Goal: Information Seeking & Learning: Learn about a topic

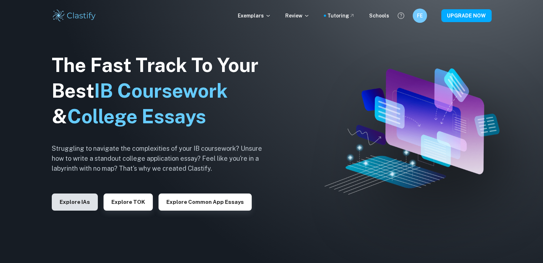
click at [89, 200] on button "Explore IAs" at bounding box center [75, 202] width 46 height 17
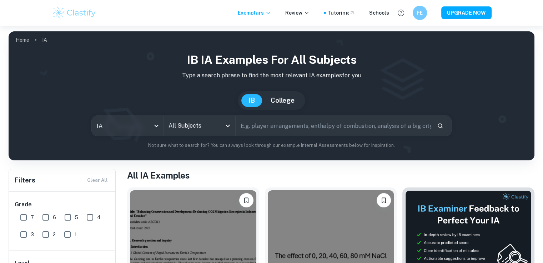
click at [235, 122] on input "text" at bounding box center [333, 126] width 196 height 20
click at [228, 126] on icon "Open" at bounding box center [228, 126] width 4 height 2
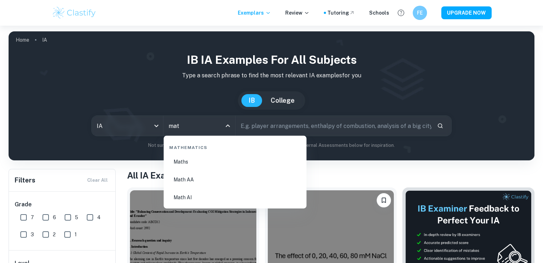
click at [187, 178] on li "Math AA" at bounding box center [234, 180] width 137 height 16
type input "Math AA"
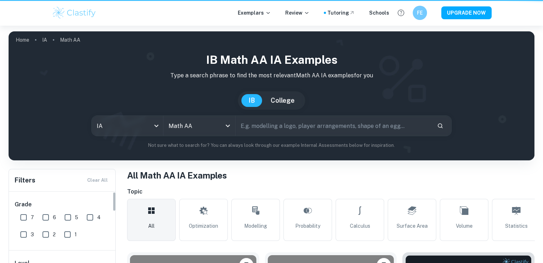
click at [44, 220] on input "6" at bounding box center [46, 218] width 14 height 14
checkbox input "true"
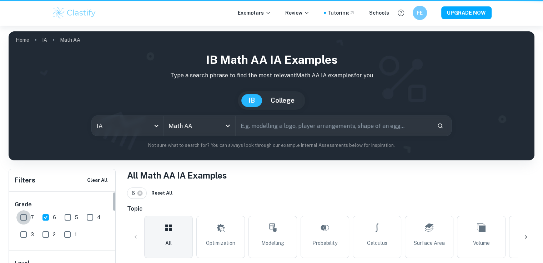
drag, startPoint x: 21, startPoint y: 218, endPoint x: 548, endPoint y: 19, distance: 563.5
click at [21, 218] on input "7" at bounding box center [23, 218] width 14 height 14
checkbox input "true"
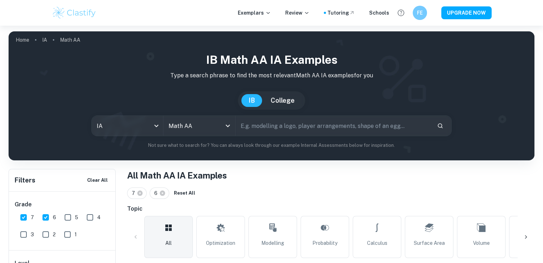
scroll to position [220, 0]
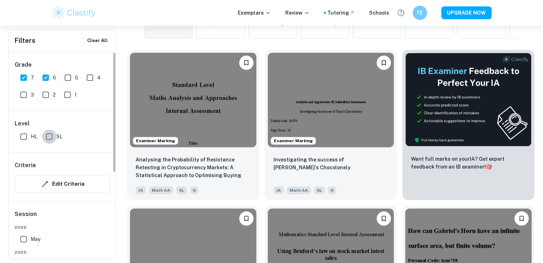
click at [53, 138] on input "SL" at bounding box center [49, 137] width 14 height 14
checkbox input "true"
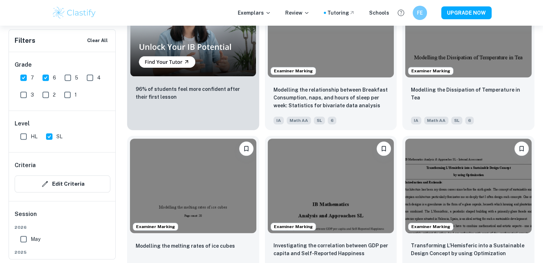
scroll to position [695, 0]
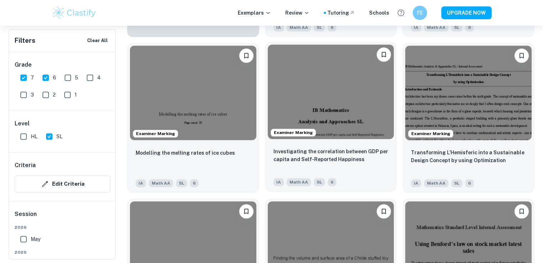
click at [349, 170] on div "Investigating the correlation between GDP per capita and Self-Reported Happiness" at bounding box center [330, 160] width 115 height 24
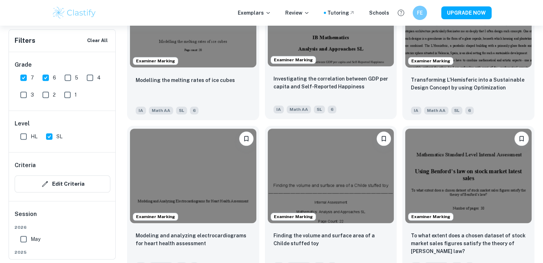
scroll to position [765, 0]
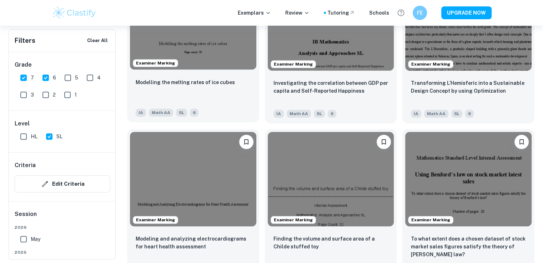
click at [191, 68] on img at bounding box center [193, 22] width 126 height 95
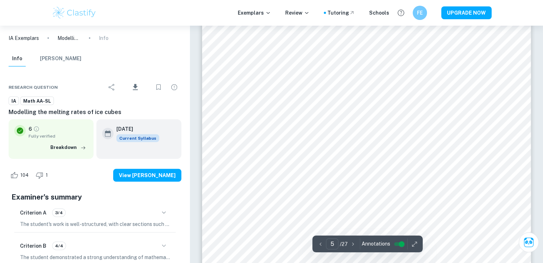
scroll to position [2068, 0]
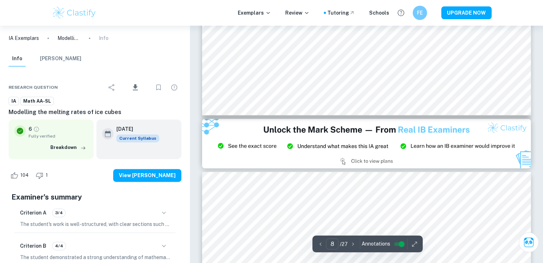
type input "9"
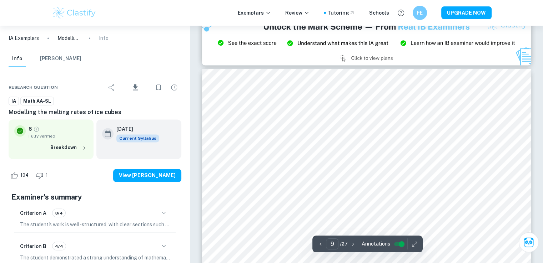
scroll to position [3894, 0]
